Goal: Task Accomplishment & Management: Manage account settings

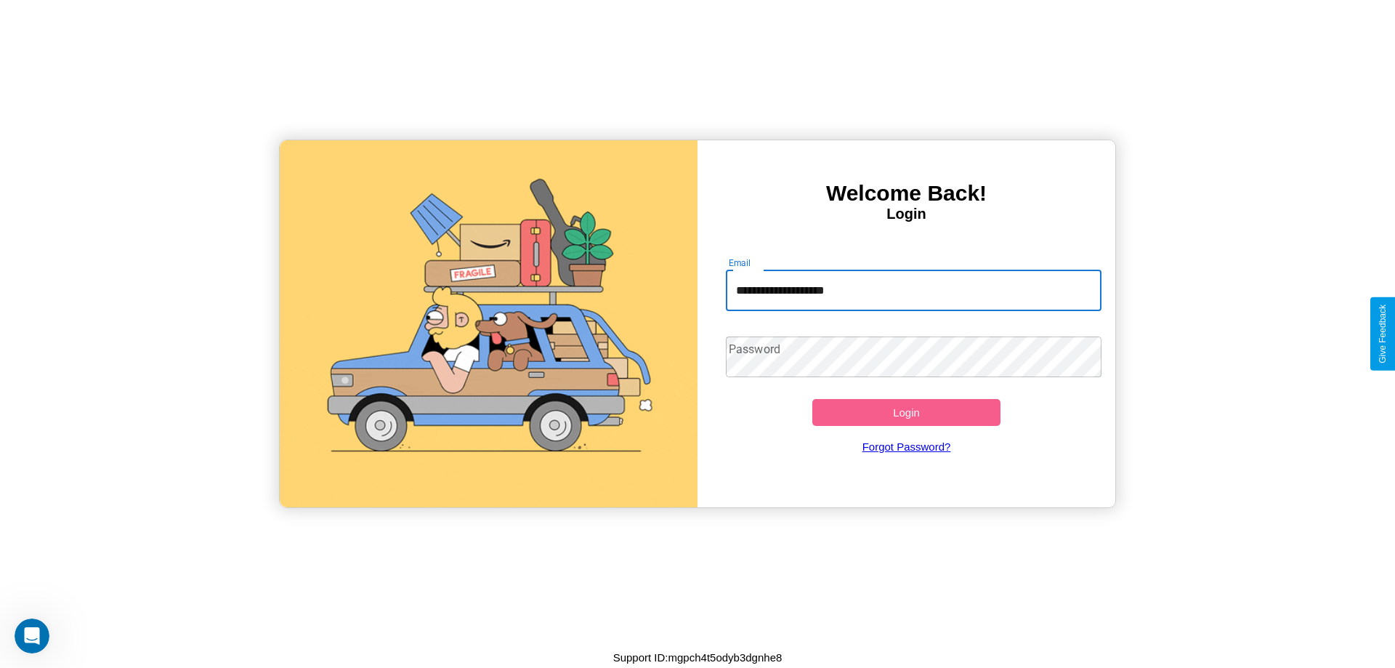
type input "**********"
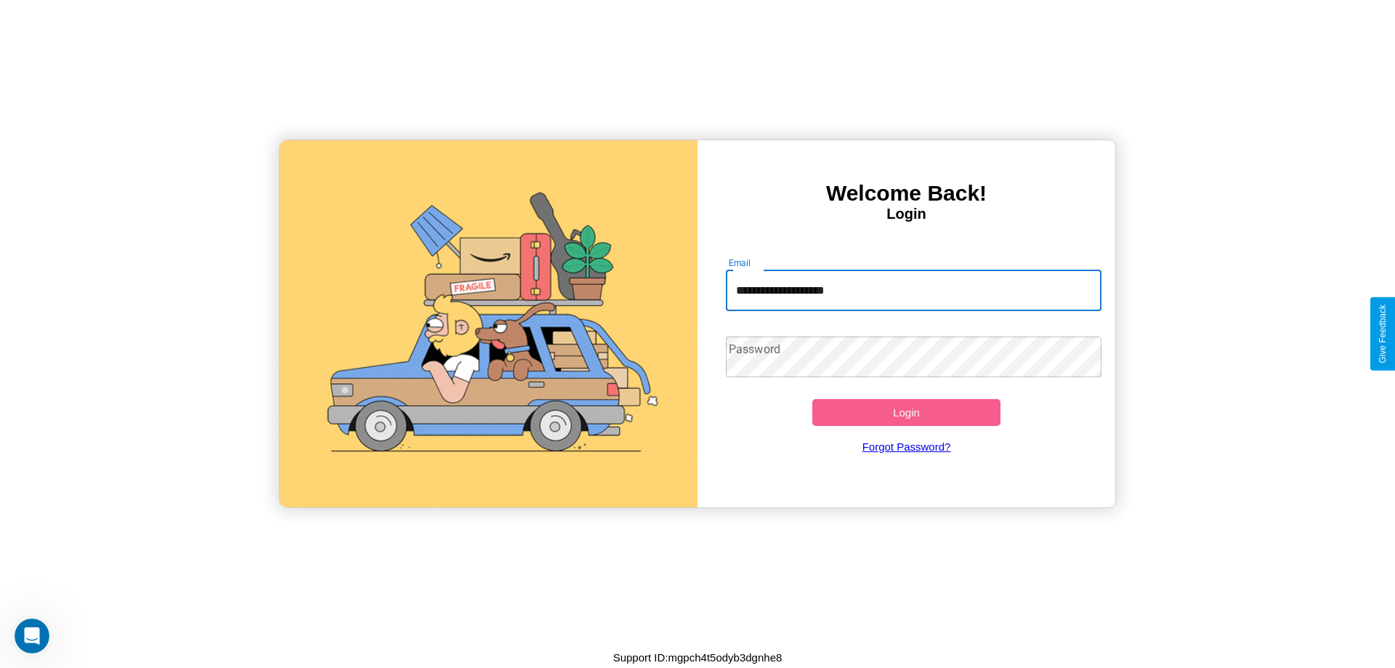
click at [906, 412] on button "Login" at bounding box center [906, 412] width 188 height 27
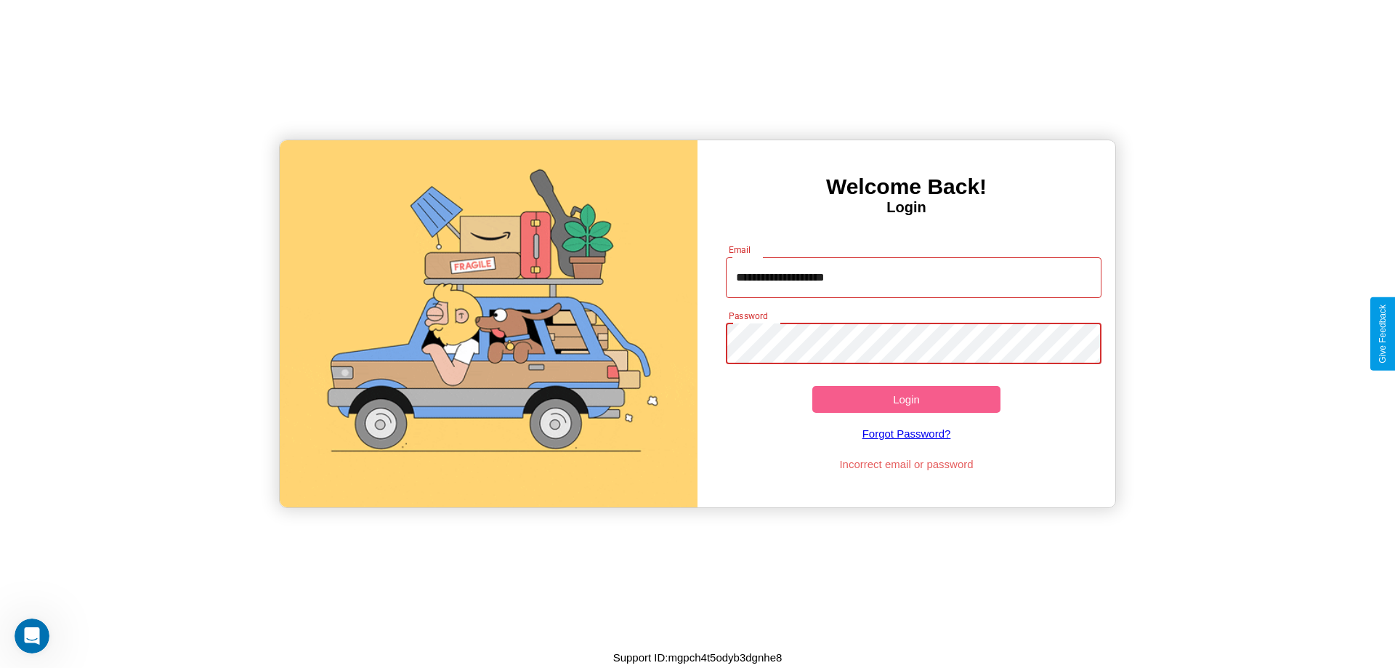
click at [906, 399] on button "Login" at bounding box center [906, 399] width 188 height 27
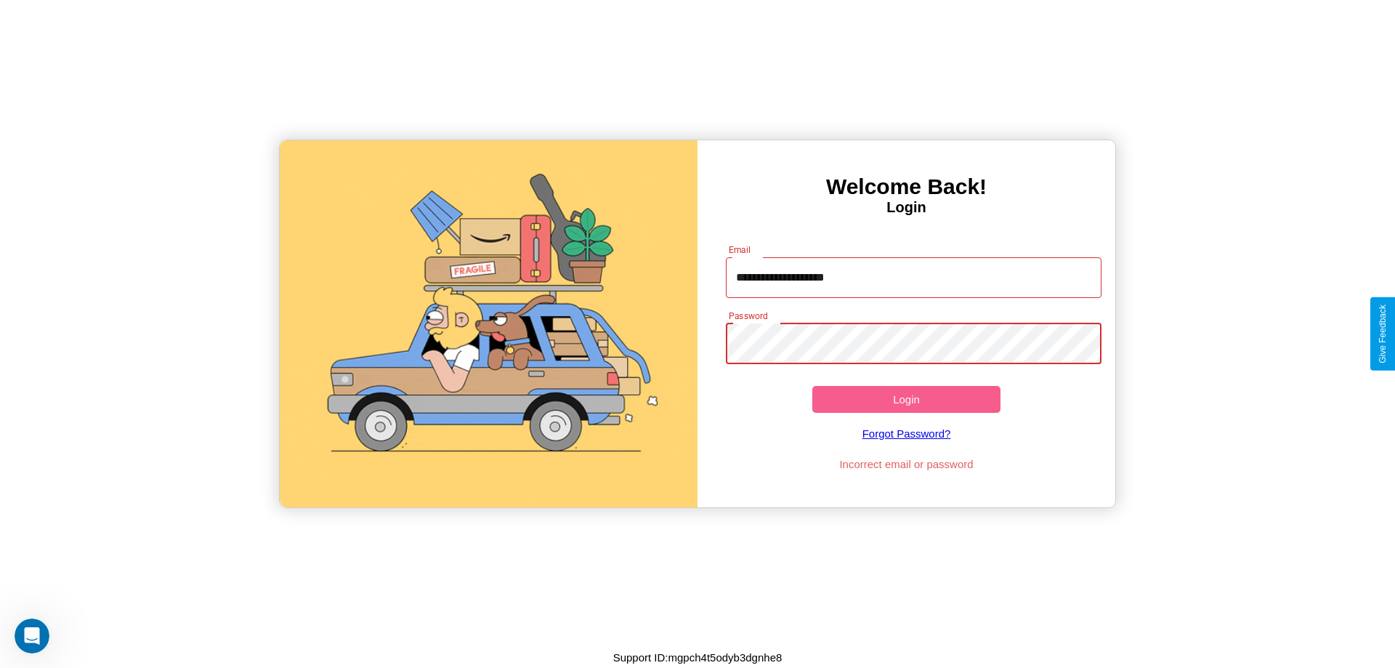
click at [906, 399] on button "Login" at bounding box center [906, 399] width 188 height 27
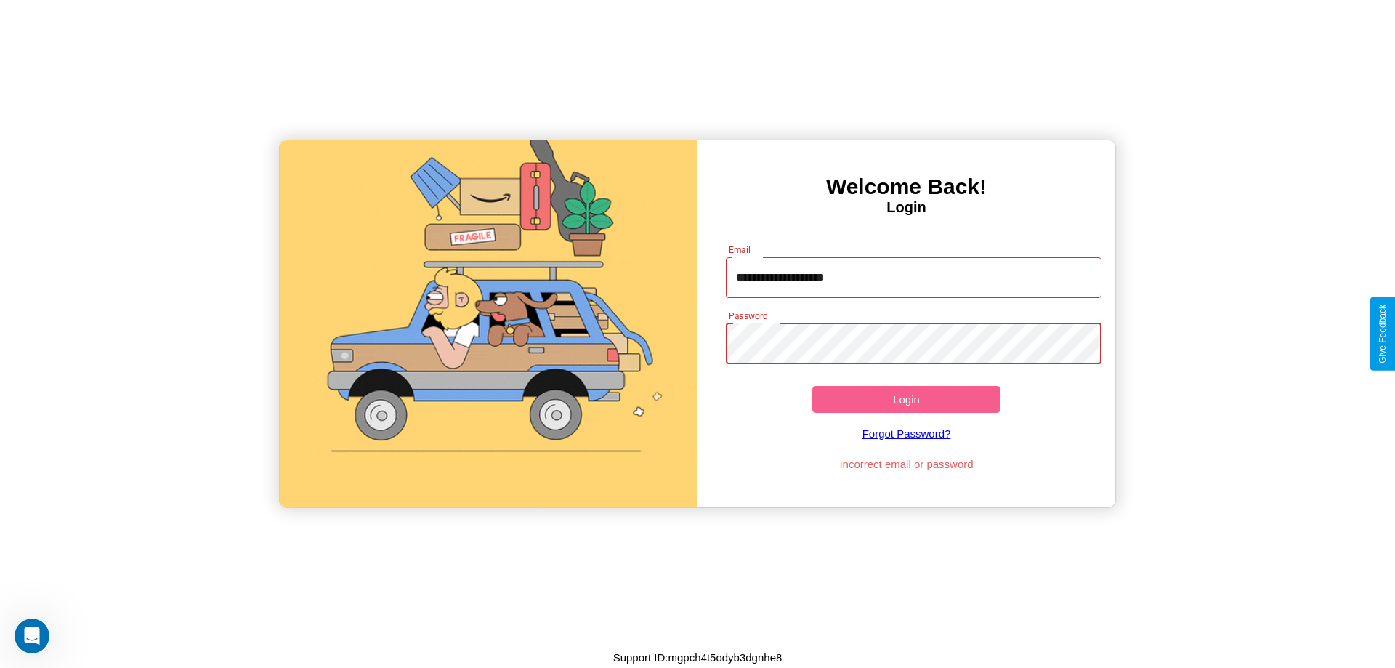
click at [906, 399] on button "Login" at bounding box center [906, 399] width 188 height 27
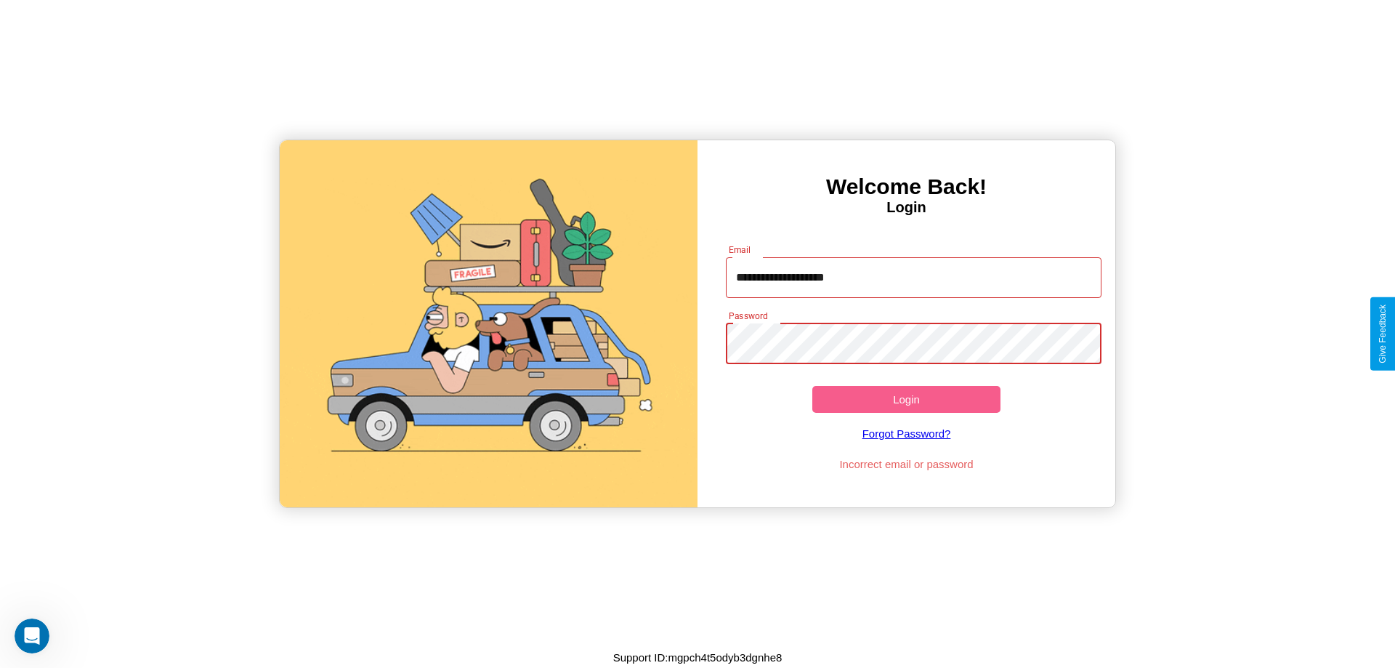
click at [906, 399] on button "Login" at bounding box center [906, 399] width 188 height 27
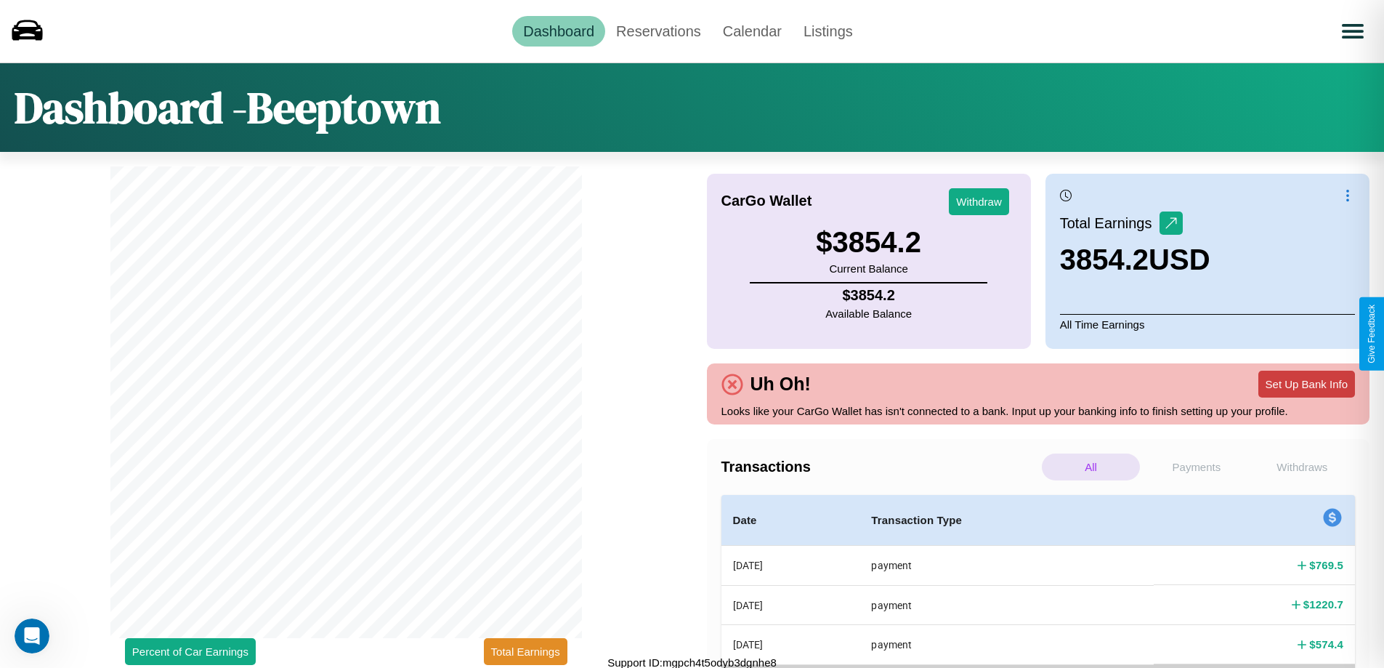
click at [1306, 384] on button "Set Up Bank Info" at bounding box center [1306, 383] width 97 height 27
